Goal: Task Accomplishment & Management: Use online tool/utility

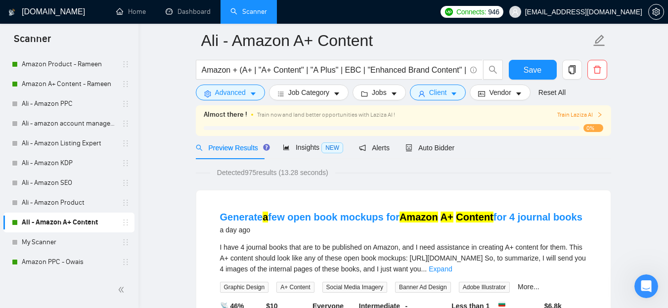
scroll to position [36, 0]
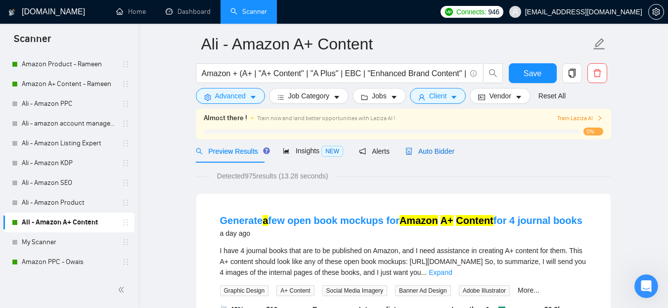
click at [436, 151] on span "Auto Bidder" at bounding box center [430, 151] width 49 height 8
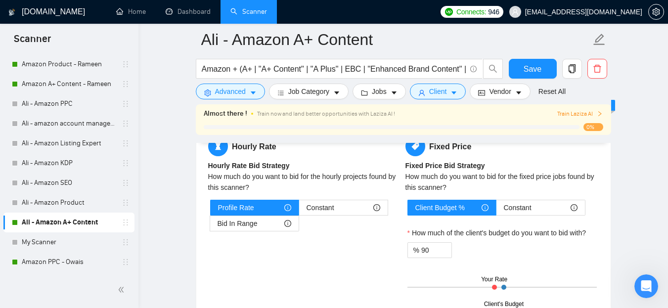
scroll to position [1553, 0]
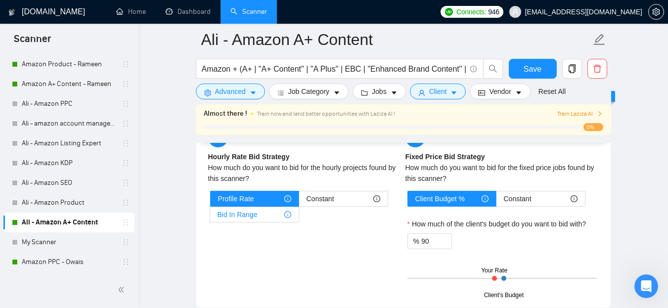
click at [241, 212] on span "Bid In Range" at bounding box center [238, 214] width 40 height 15
click at [210, 217] on input "Bid In Range" at bounding box center [210, 217] width 0 height 0
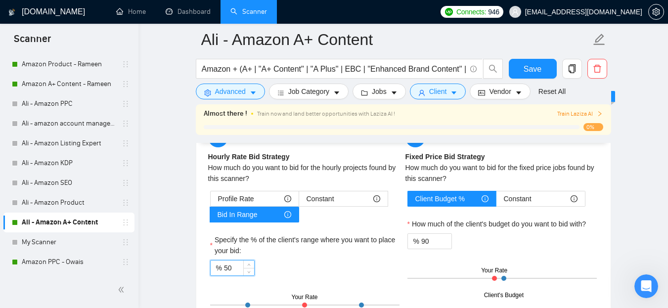
click at [228, 271] on input "50" at bounding box center [239, 268] width 30 height 15
click at [313, 264] on div "% 20" at bounding box center [304, 268] width 189 height 16
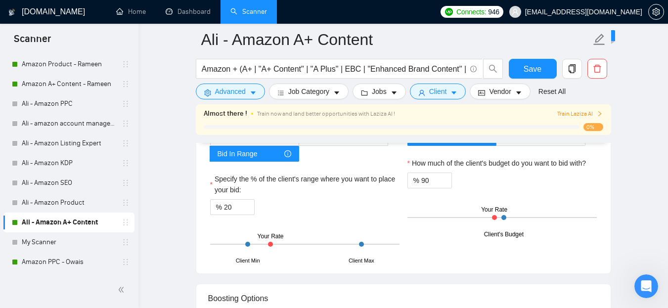
scroll to position [1614, 0]
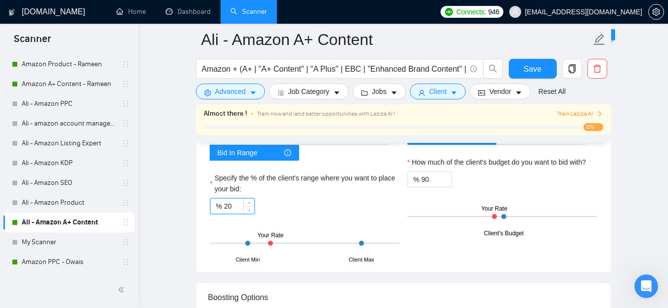
click at [228, 206] on input "20" at bounding box center [239, 206] width 30 height 15
click at [301, 207] on div "% 50" at bounding box center [304, 206] width 189 height 16
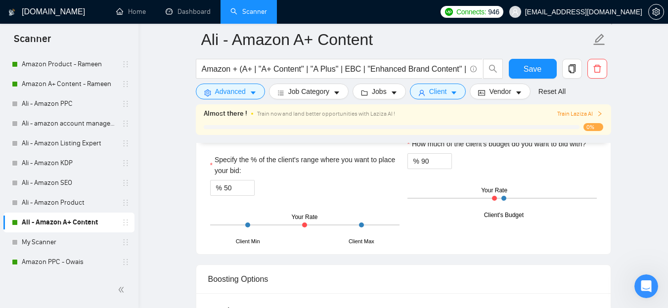
scroll to position [1626, 0]
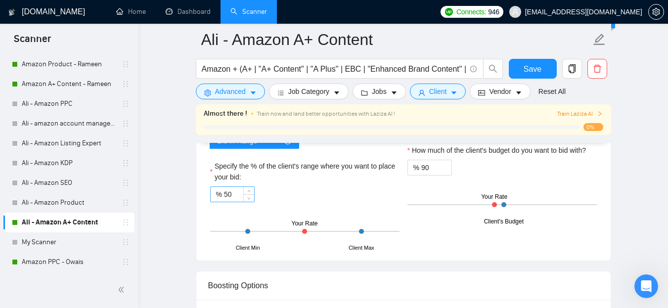
click at [228, 192] on input "50" at bounding box center [239, 194] width 30 height 15
type input "40"
click at [335, 217] on div "Client Min Client Max Your Rate" at bounding box center [304, 231] width 189 height 35
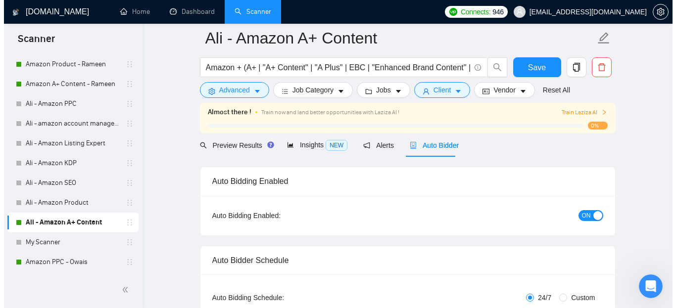
scroll to position [0, 0]
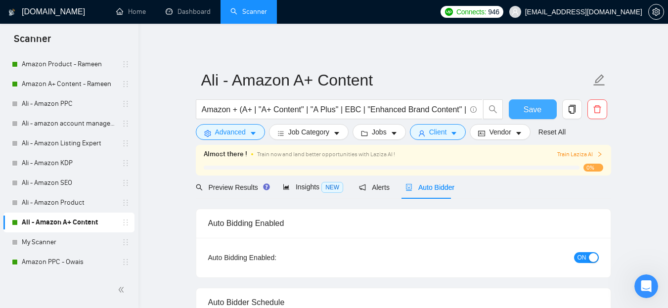
click at [539, 104] on span "Save" at bounding box center [533, 109] width 18 height 12
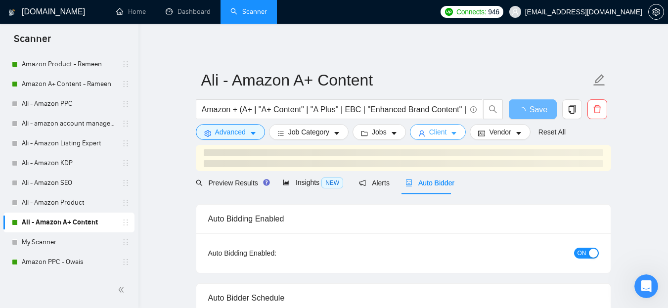
click at [443, 133] on span "Client" at bounding box center [438, 132] width 18 height 11
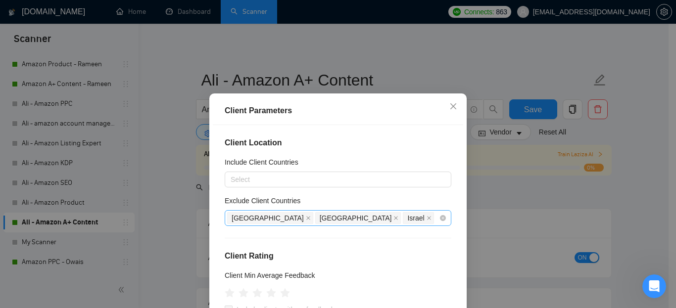
click at [369, 217] on div "[GEOGRAPHIC_DATA] [GEOGRAPHIC_DATA] [GEOGRAPHIC_DATA]" at bounding box center [333, 218] width 212 height 14
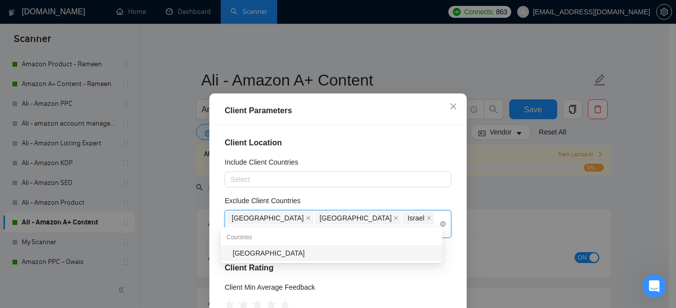
type input "pakis"
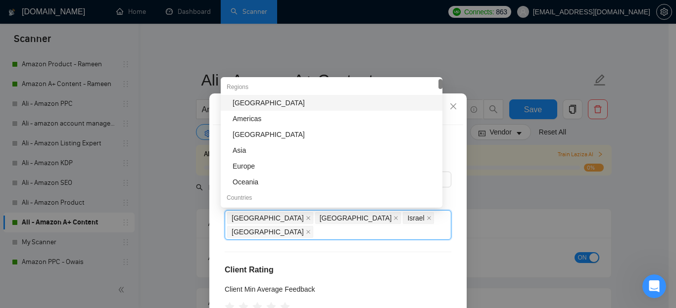
click at [359, 264] on h4 "Client Rating" at bounding box center [338, 270] width 227 height 12
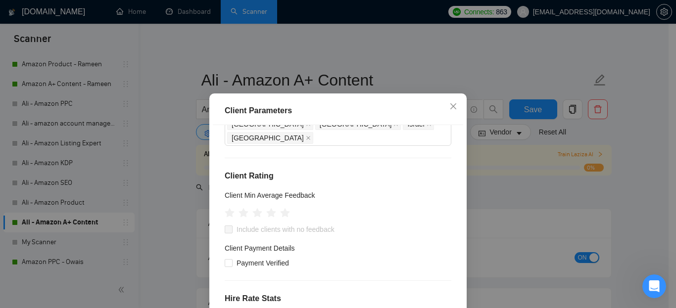
scroll to position [93, 0]
click at [266, 208] on icon "star" at bounding box center [271, 213] width 10 height 10
click at [226, 226] on input "Include clients with no feedback" at bounding box center [228, 229] width 7 height 7
checkbox input "true"
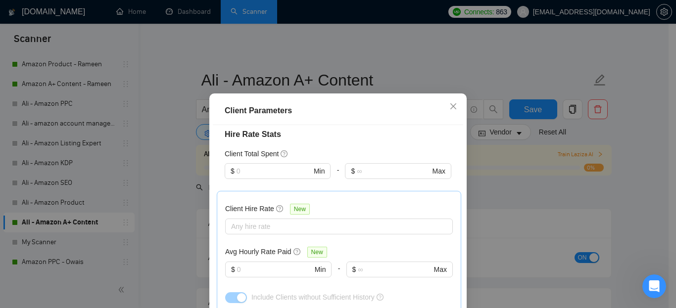
scroll to position [267, 0]
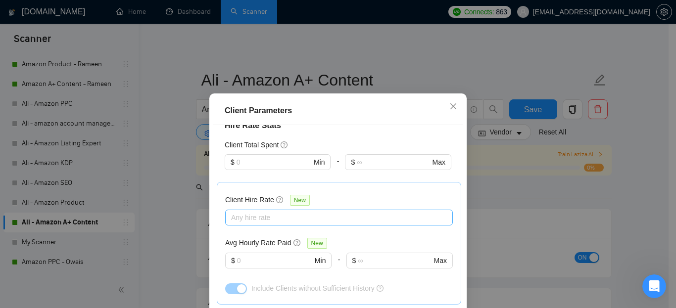
click at [246, 212] on div at bounding box center [334, 218] width 213 height 12
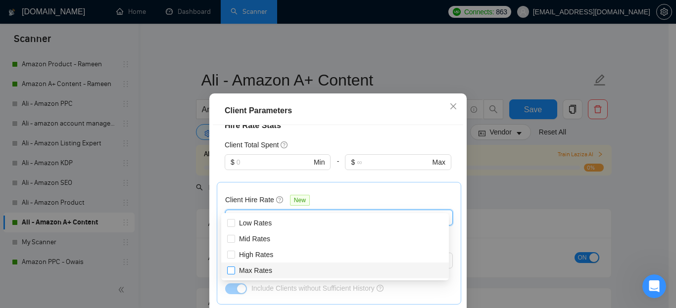
click at [234, 267] on span at bounding box center [231, 271] width 8 height 8
click at [234, 267] on input "Max Rates" at bounding box center [230, 270] width 7 height 7
click at [230, 270] on input "Max Rates" at bounding box center [230, 270] width 7 height 7
checkbox input "true"
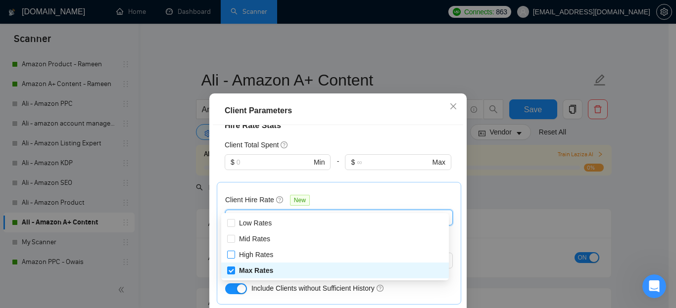
click at [231, 253] on input "High Rates" at bounding box center [230, 254] width 7 height 7
checkbox input "true"
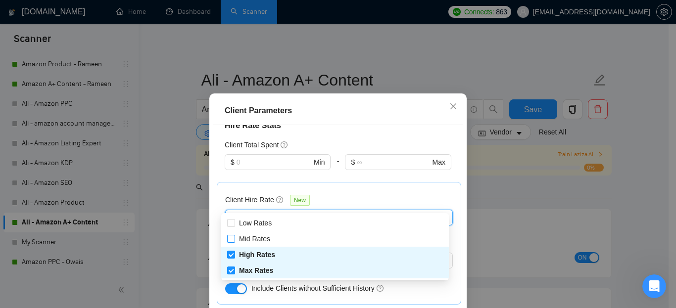
click at [232, 240] on input "Mid Rates" at bounding box center [230, 238] width 7 height 7
checkbox input "true"
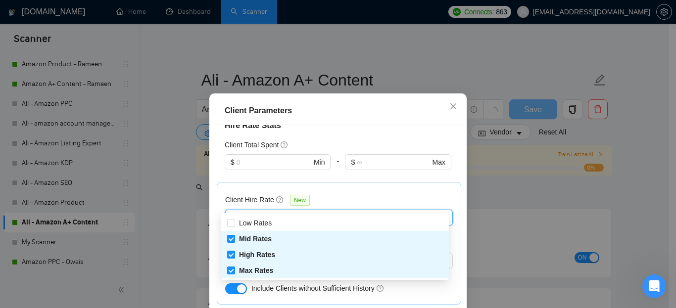
click at [371, 194] on div "Client Hire Rate New" at bounding box center [339, 201] width 228 height 15
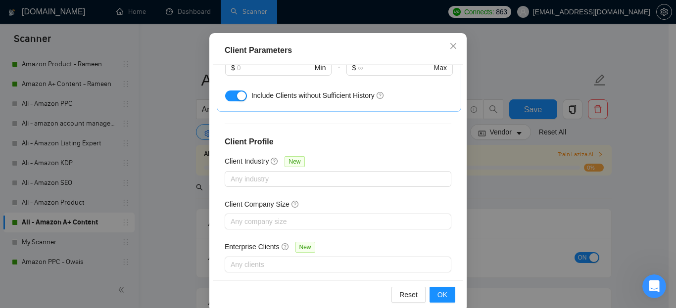
scroll to position [76, 0]
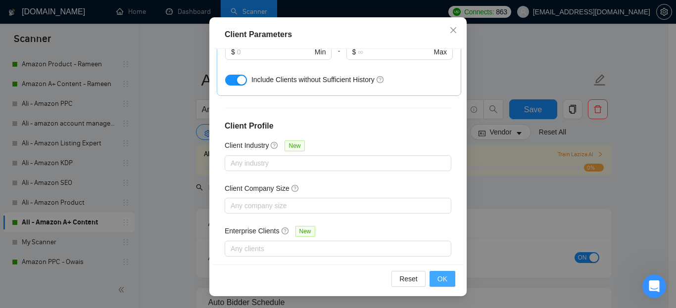
click at [440, 281] on span "OK" at bounding box center [442, 279] width 10 height 11
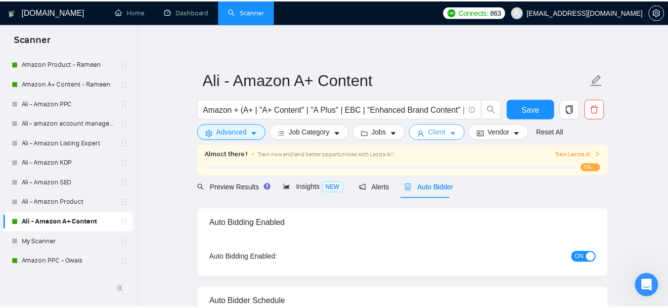
scroll to position [0, 0]
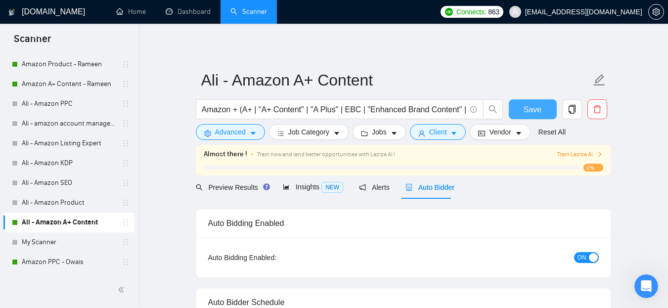
click at [542, 108] on button "Save" at bounding box center [533, 109] width 48 height 20
click at [574, 154] on span "Train Laziza AI" at bounding box center [580, 154] width 46 height 9
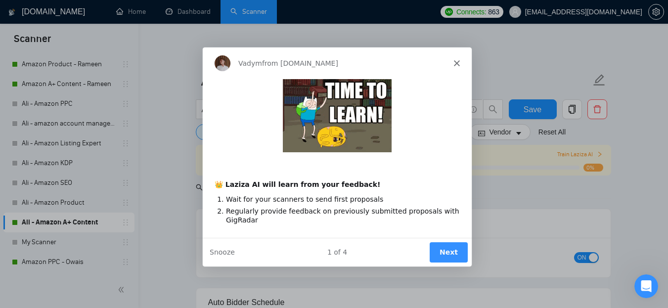
click at [444, 250] on button "Next" at bounding box center [448, 252] width 38 height 20
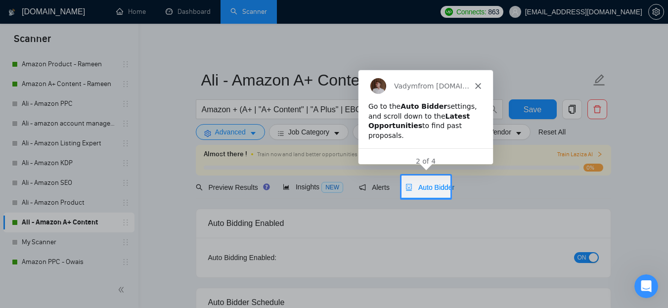
click at [476, 86] on polygon "Close" at bounding box center [478, 85] width 6 height 6
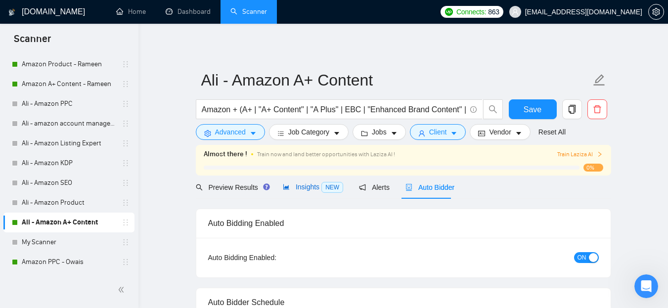
click at [331, 187] on span "NEW" at bounding box center [333, 187] width 22 height 11
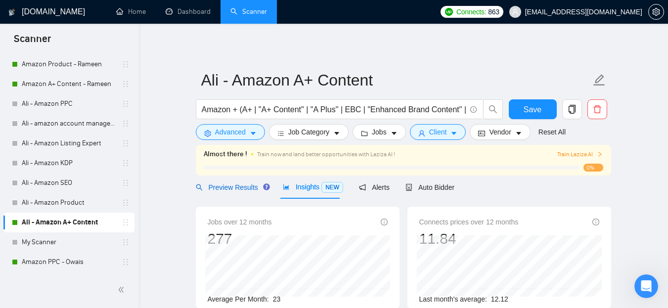
click at [224, 191] on span "Preview Results" at bounding box center [231, 188] width 71 height 8
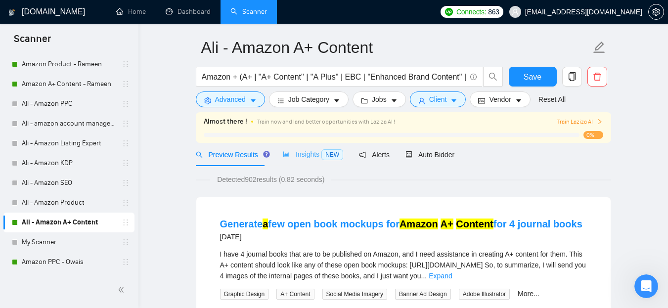
scroll to position [27, 0]
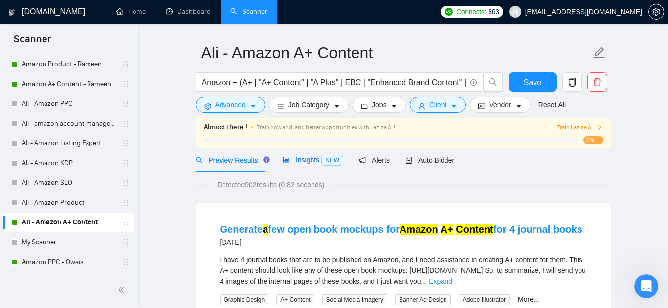
click at [304, 163] on span "Insights NEW" at bounding box center [313, 160] width 60 height 8
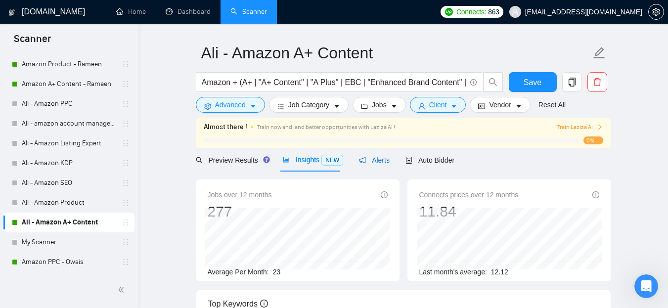
click at [366, 164] on span "Alerts" at bounding box center [374, 160] width 31 height 8
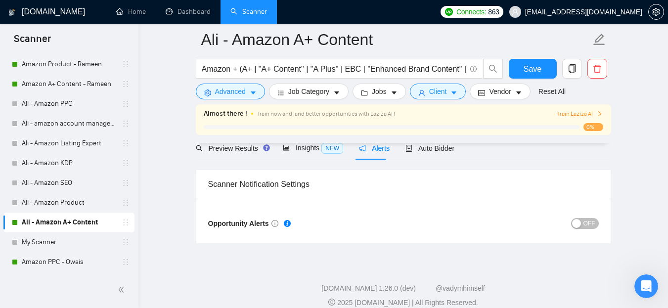
scroll to position [50, 0]
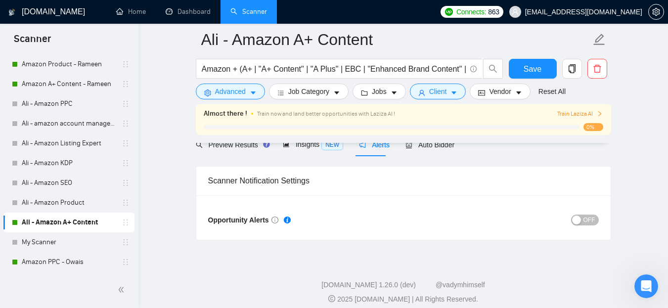
click at [584, 219] on button "OFF" at bounding box center [585, 220] width 28 height 11
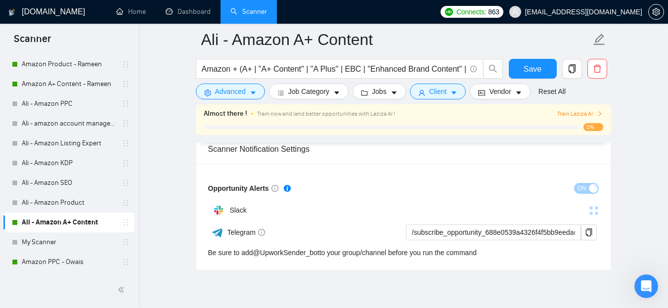
scroll to position [83, 0]
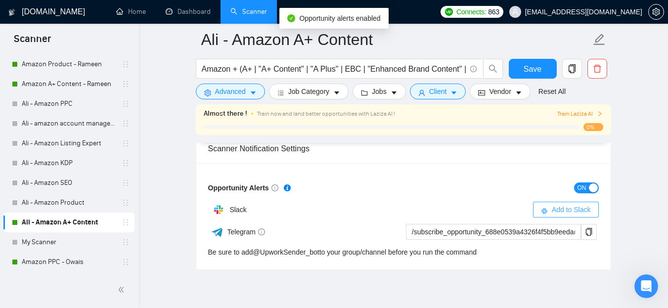
click at [564, 212] on span "Add to Slack" at bounding box center [571, 209] width 39 height 11
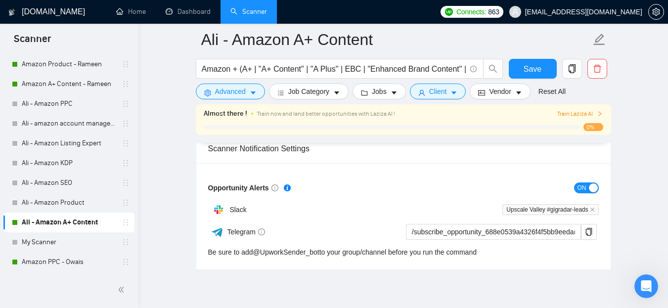
click at [630, 225] on main "Ali - Amazon A+ Content Amazon + (A+ | "A+ Content" | "A Plus" | EBC | "Enhance…" at bounding box center [403, 113] width 498 height 313
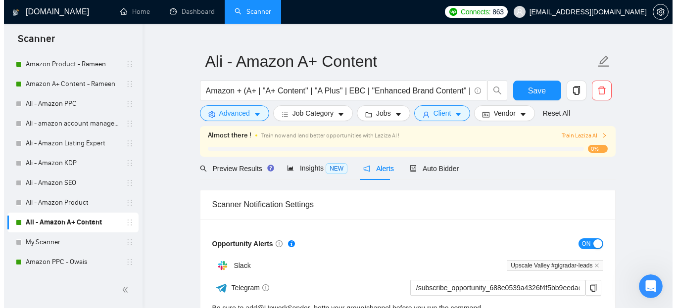
scroll to position [30, 0]
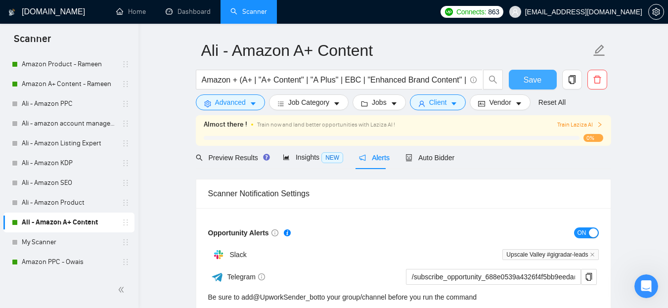
click at [525, 81] on span "Save" at bounding box center [533, 80] width 18 height 12
click at [66, 265] on link "Amazon PPC - Owais" at bounding box center [69, 262] width 94 height 20
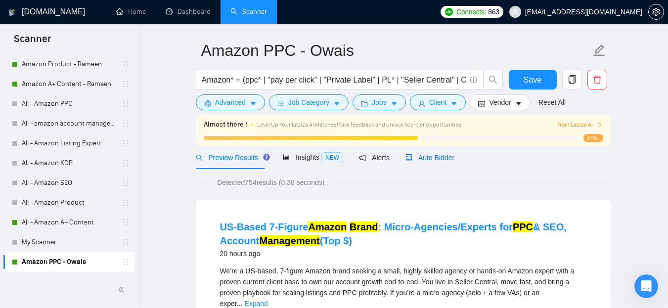
click at [421, 155] on span "Auto Bidder" at bounding box center [430, 158] width 49 height 8
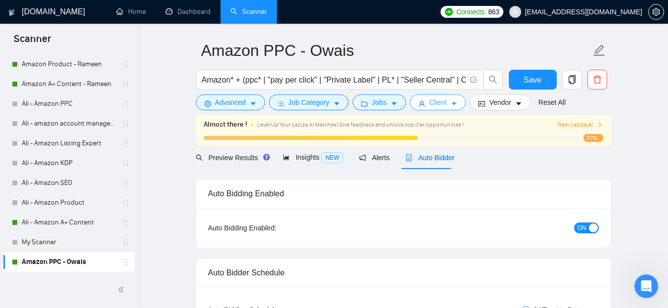
radio input "false"
radio input "true"
checkbox input "true"
click at [430, 99] on span "Client" at bounding box center [438, 102] width 18 height 11
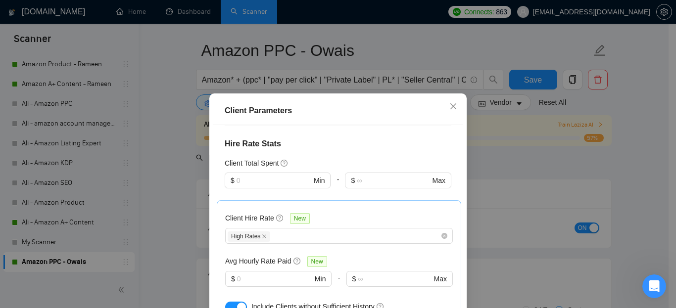
scroll to position [248, 0]
click at [344, 231] on div "High Rates" at bounding box center [334, 237] width 213 height 12
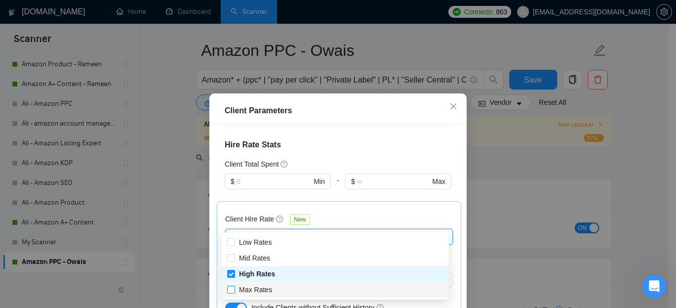
click at [246, 289] on span "Max Rates" at bounding box center [255, 290] width 33 height 8
click at [234, 289] on input "Max Rates" at bounding box center [230, 289] width 7 height 7
checkbox input "true"
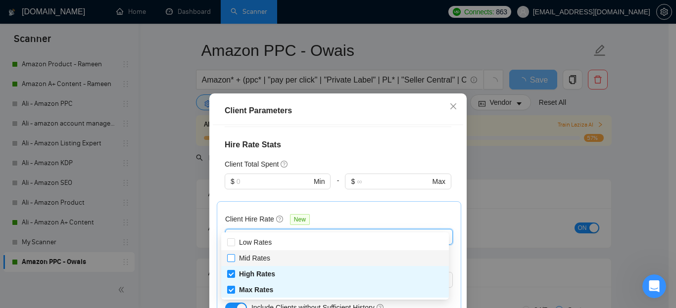
click at [232, 257] on input "Mid Rates" at bounding box center [230, 257] width 7 height 7
checkbox input "true"
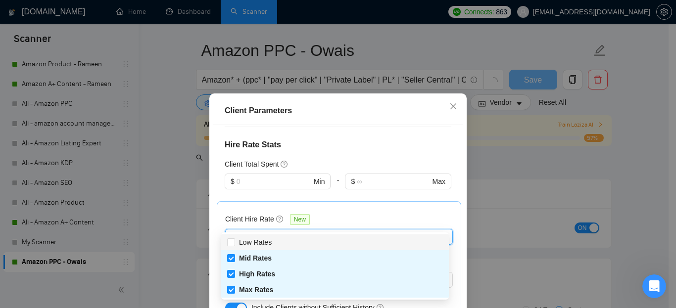
click at [350, 214] on div "Client Hire Rate New" at bounding box center [339, 221] width 228 height 15
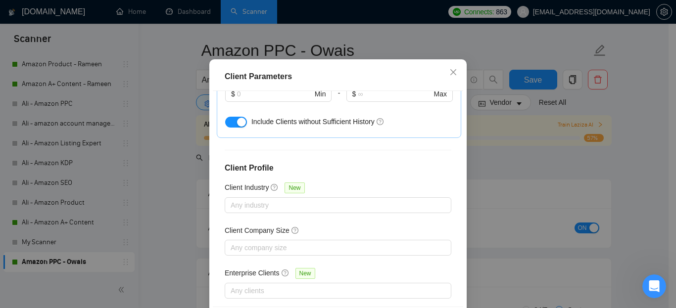
scroll to position [48, 0]
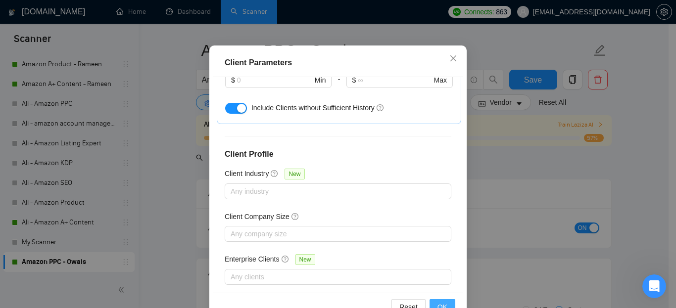
click at [438, 305] on span "OK" at bounding box center [442, 307] width 10 height 11
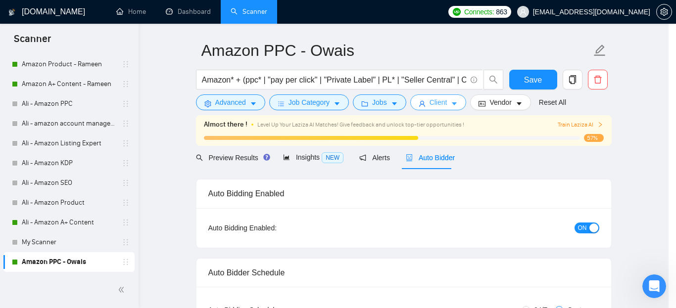
scroll to position [0, 0]
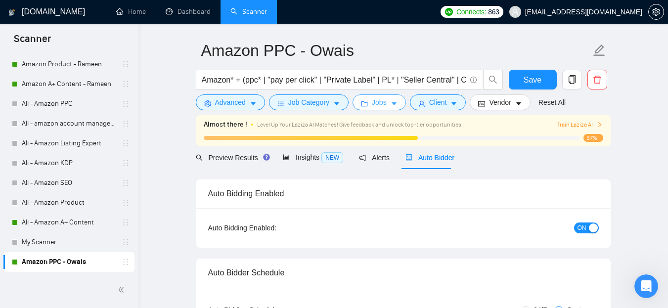
click at [381, 101] on span "Jobs" at bounding box center [379, 102] width 15 height 11
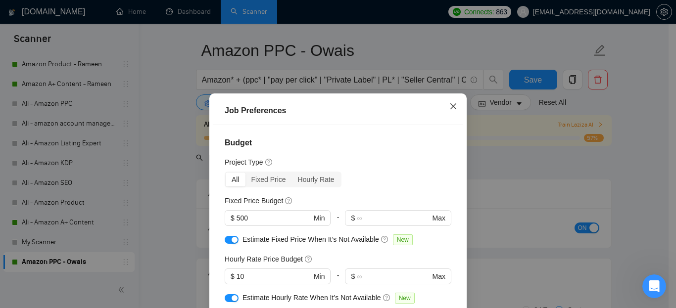
click at [448, 101] on span "Close" at bounding box center [453, 106] width 27 height 27
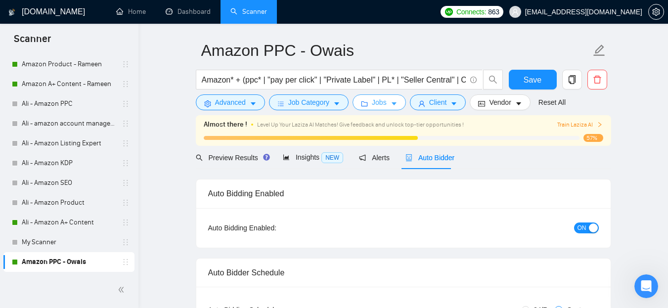
click at [369, 99] on button "Jobs" at bounding box center [379, 102] width 53 height 16
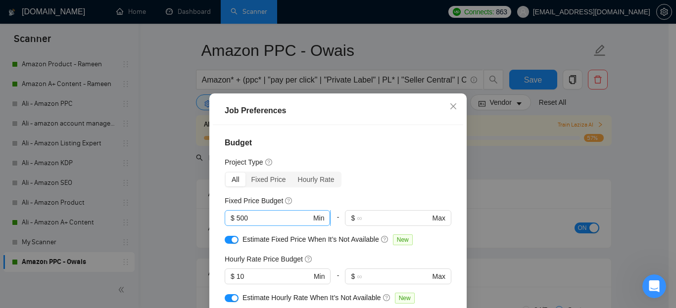
click at [237, 213] on input "500" at bounding box center [273, 218] width 75 height 11
type input "300"
click at [422, 184] on div "All Fixed Price Hourly Rate" at bounding box center [338, 180] width 227 height 16
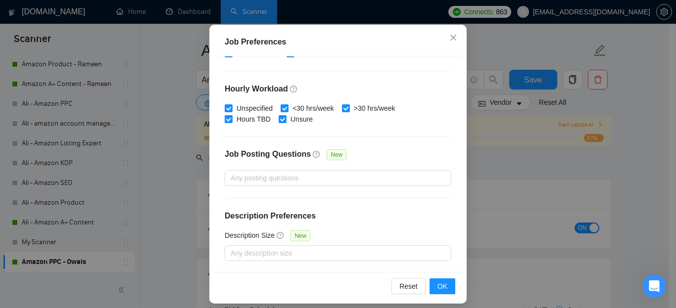
scroll to position [76, 0]
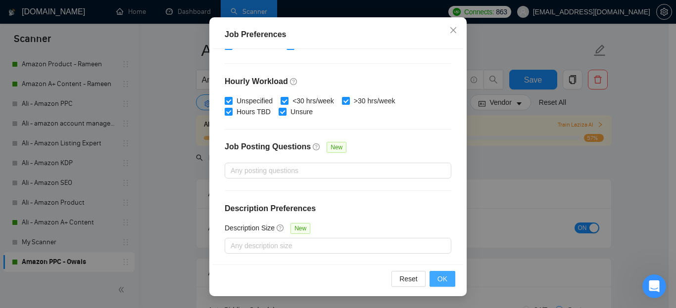
click at [437, 276] on span "OK" at bounding box center [442, 279] width 10 height 11
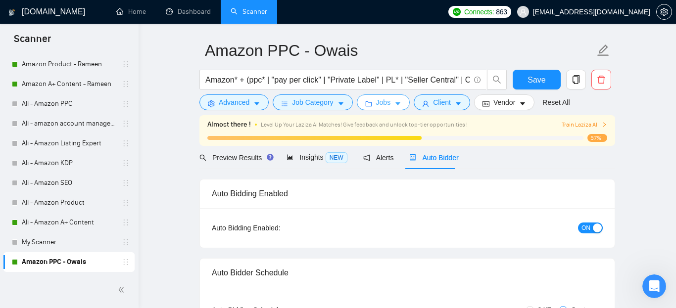
scroll to position [0, 0]
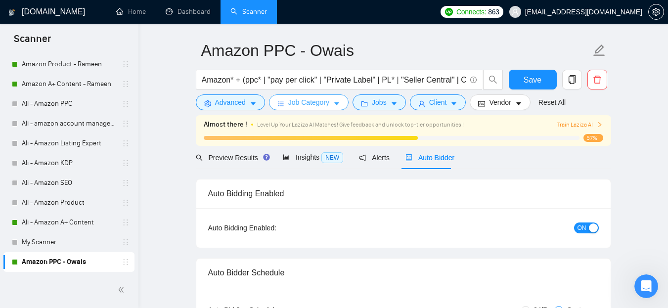
click at [321, 105] on span "Job Category" at bounding box center [308, 102] width 41 height 11
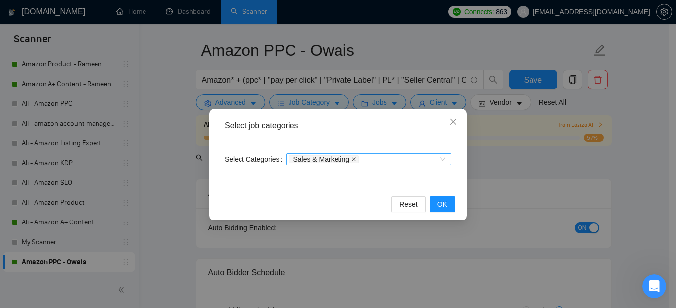
click at [351, 160] on icon "close" at bounding box center [353, 159] width 5 height 5
click at [442, 203] on span "OK" at bounding box center [442, 204] width 10 height 11
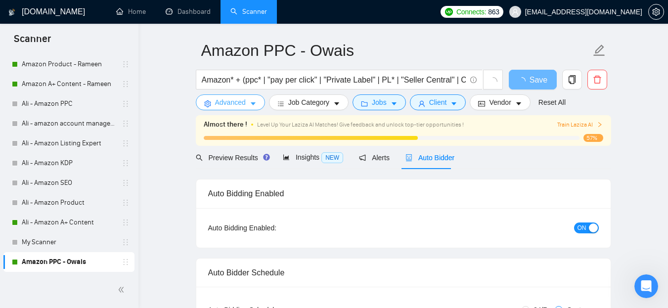
click at [250, 106] on icon "caret-down" at bounding box center [253, 103] width 7 height 7
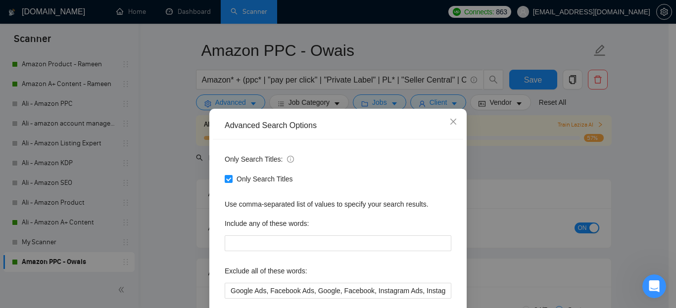
scroll to position [103, 0]
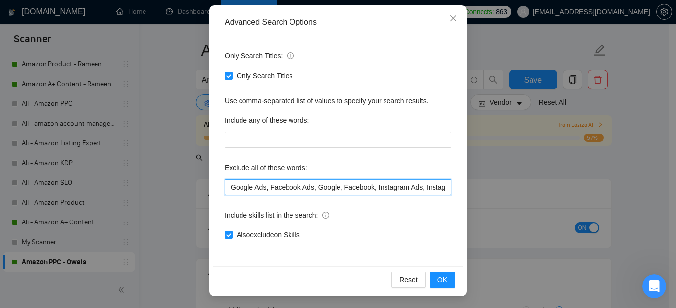
click at [422, 190] on input "Google Ads, Facebook Ads, Google, Facebook, Instagram Ads, Instagram, Wholesale…" at bounding box center [338, 188] width 227 height 16
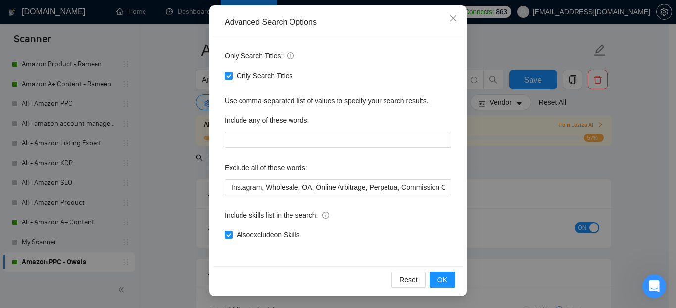
click at [448, 213] on div "Only Search Titles: Only Search Titles Use comma-separated list of values to sp…" at bounding box center [338, 151] width 250 height 230
click at [225, 232] on input "Also exclude on Skills" at bounding box center [228, 234] width 7 height 7
checkbox input "false"
click at [422, 217] on div "Include skills list in the search:" at bounding box center [338, 217] width 227 height 20
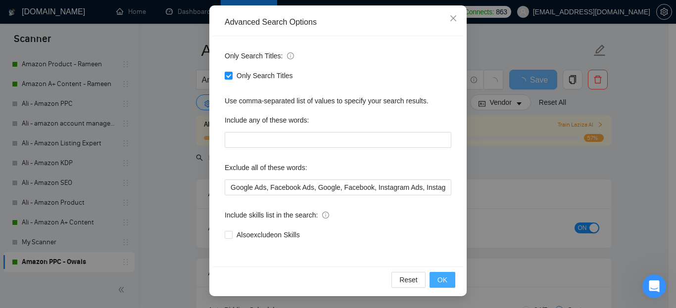
click at [440, 276] on span "OK" at bounding box center [442, 280] width 10 height 11
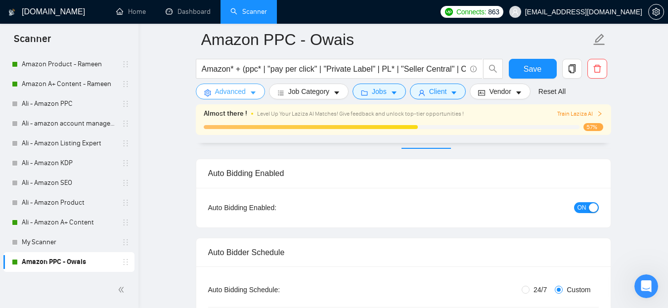
scroll to position [57, 0]
click at [541, 69] on span "Save" at bounding box center [533, 69] width 18 height 12
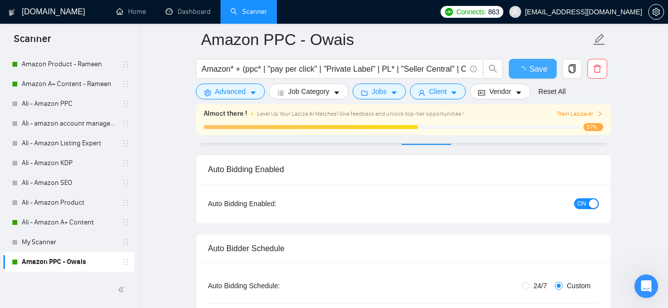
checkbox input "true"
